Goal: Find specific page/section: Find specific page/section

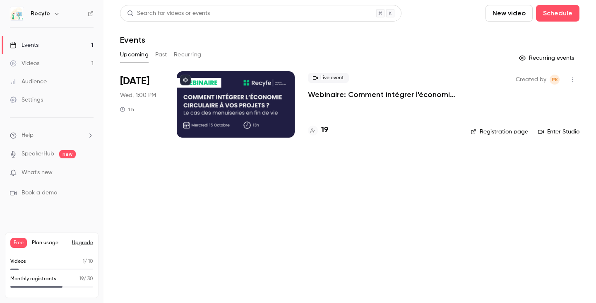
click at [323, 136] on h4 "19" at bounding box center [324, 130] width 7 height 11
